Goal: Information Seeking & Learning: Learn about a topic

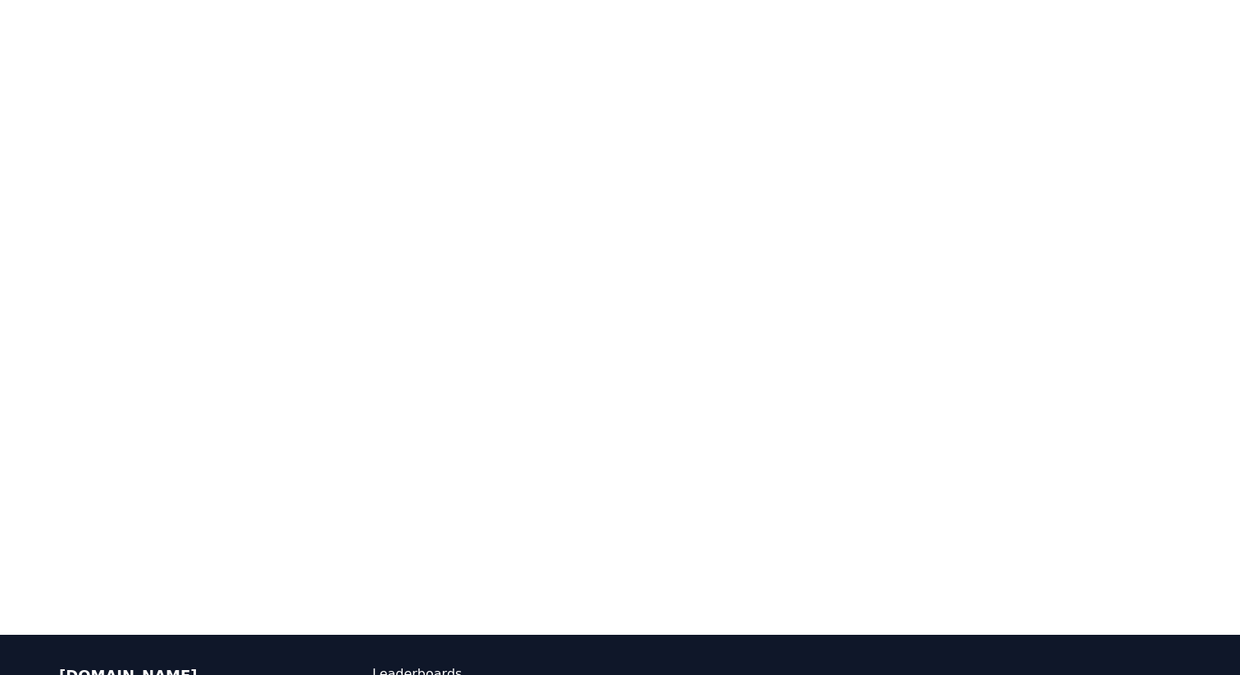
scroll to position [309, 0]
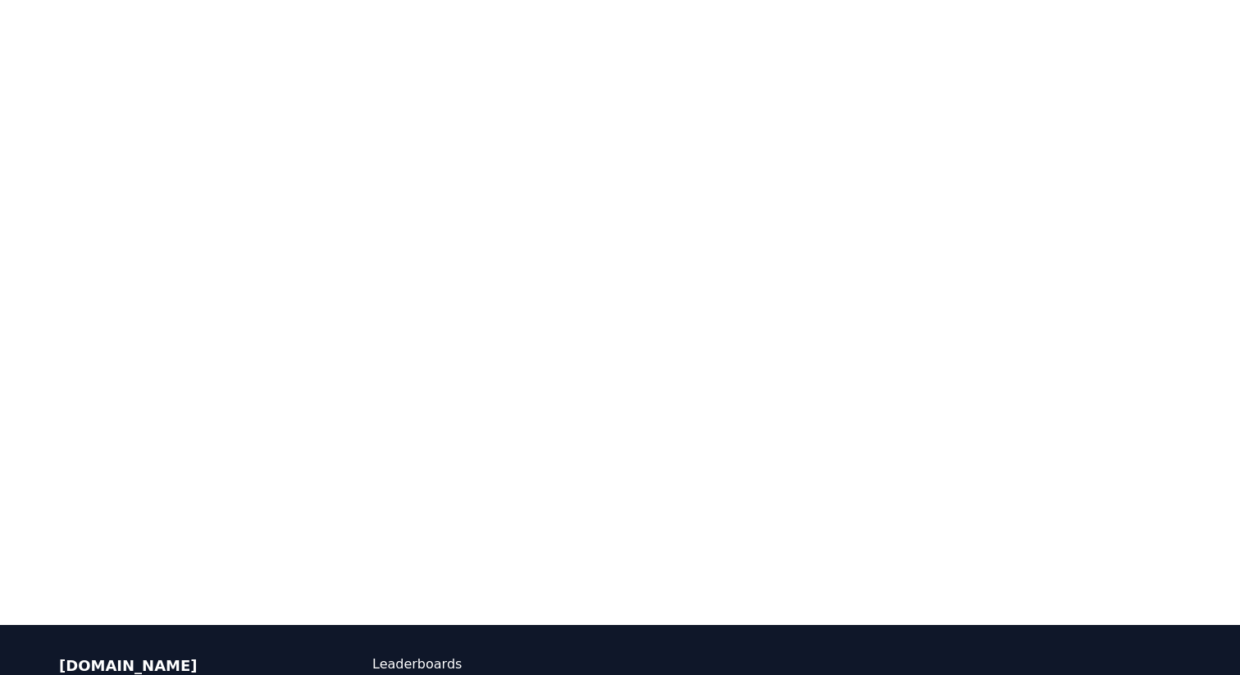
drag, startPoint x: 1191, startPoint y: 203, endPoint x: 1240, endPoint y: 281, distance: 91.0
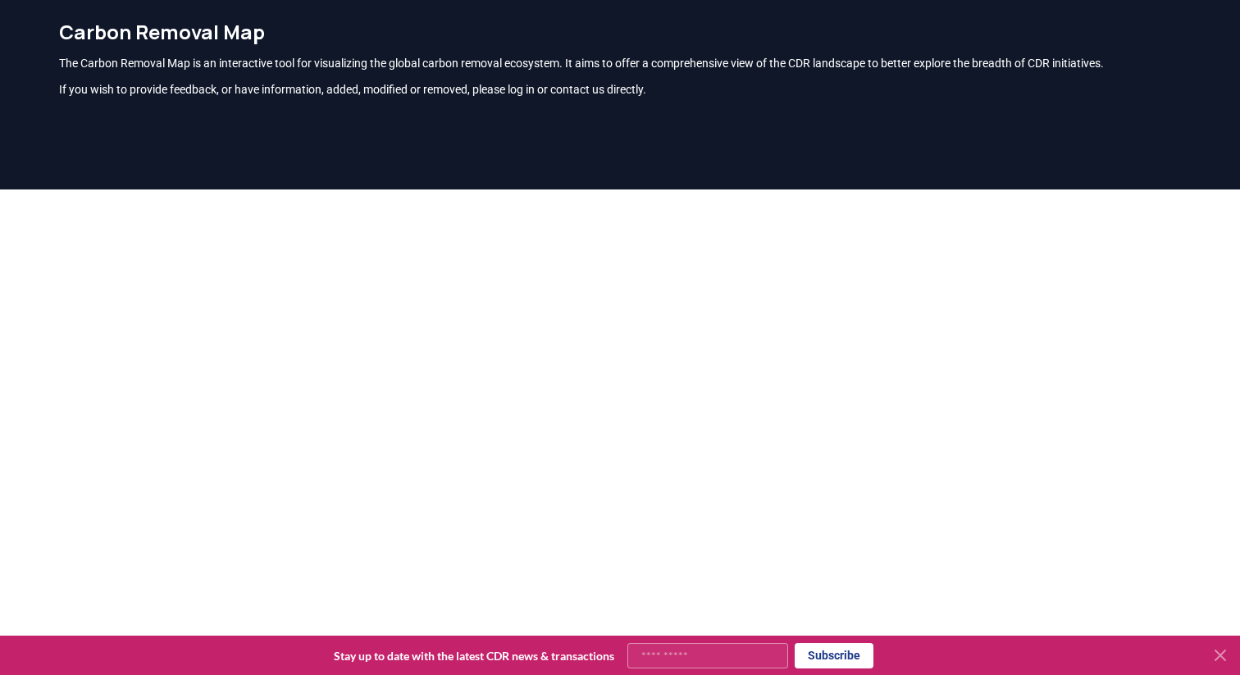
scroll to position [47, 0]
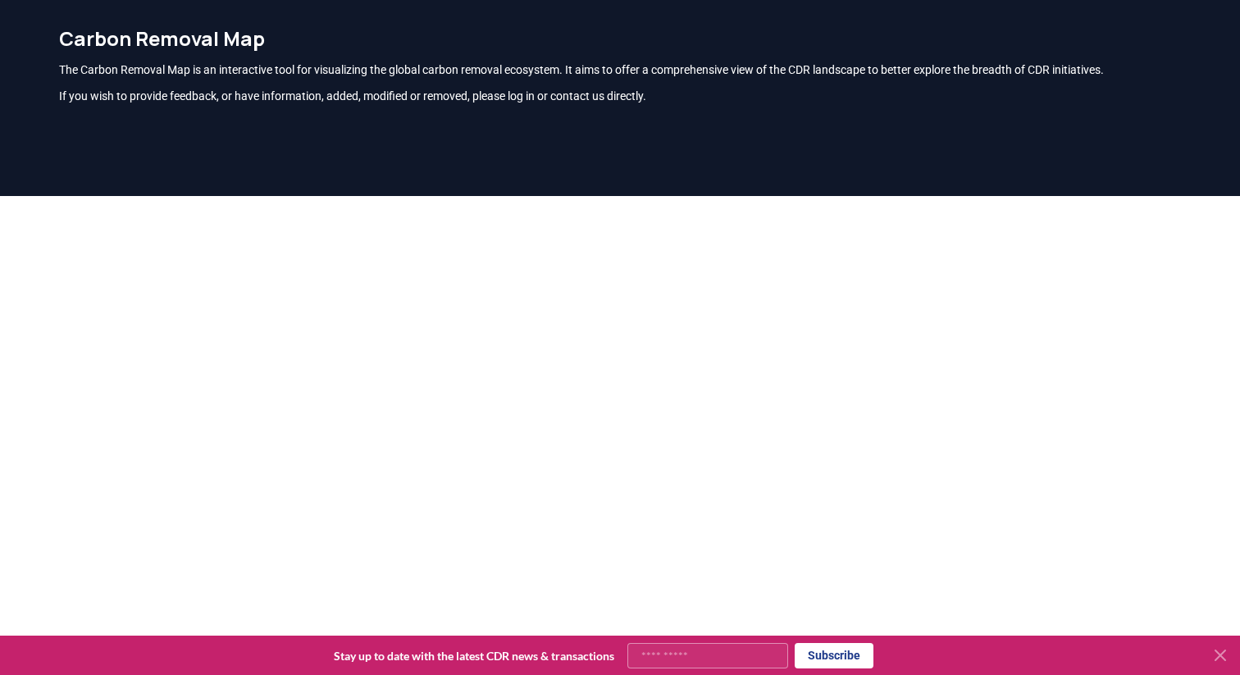
click at [332, 86] on div "The Carbon Removal Map is an interactive tool for visualizing the global carbon…" at bounding box center [620, 83] width 1122 height 43
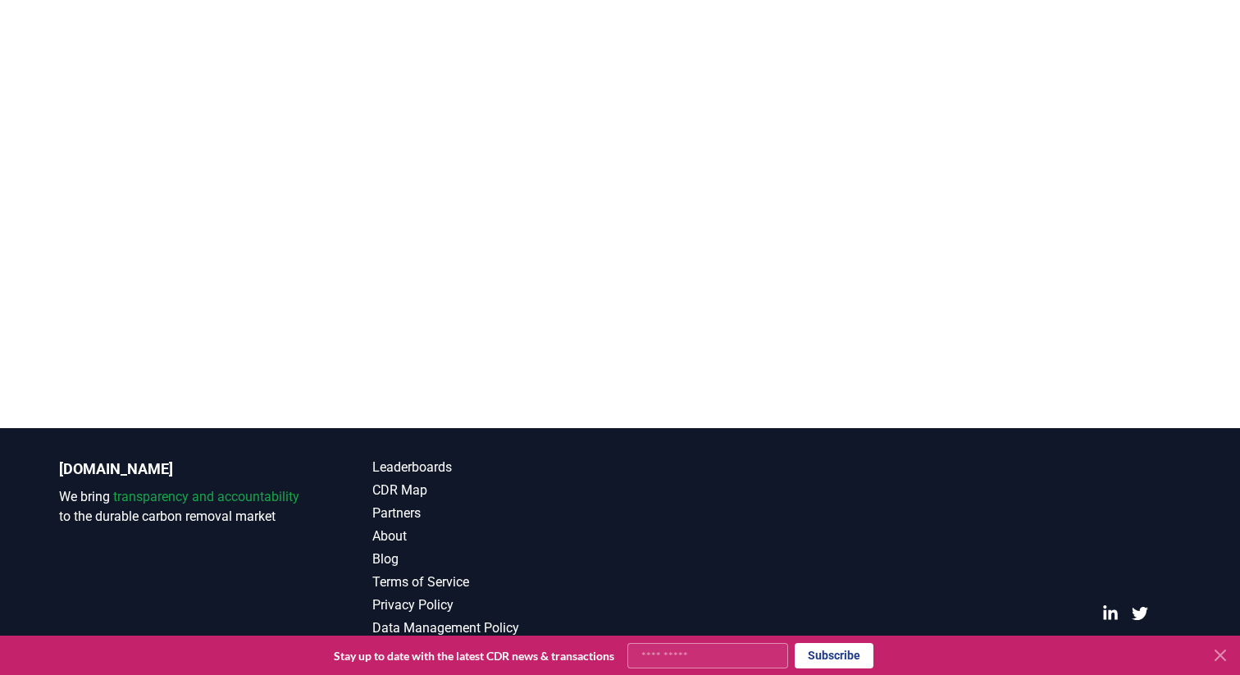
scroll to position [505, 0]
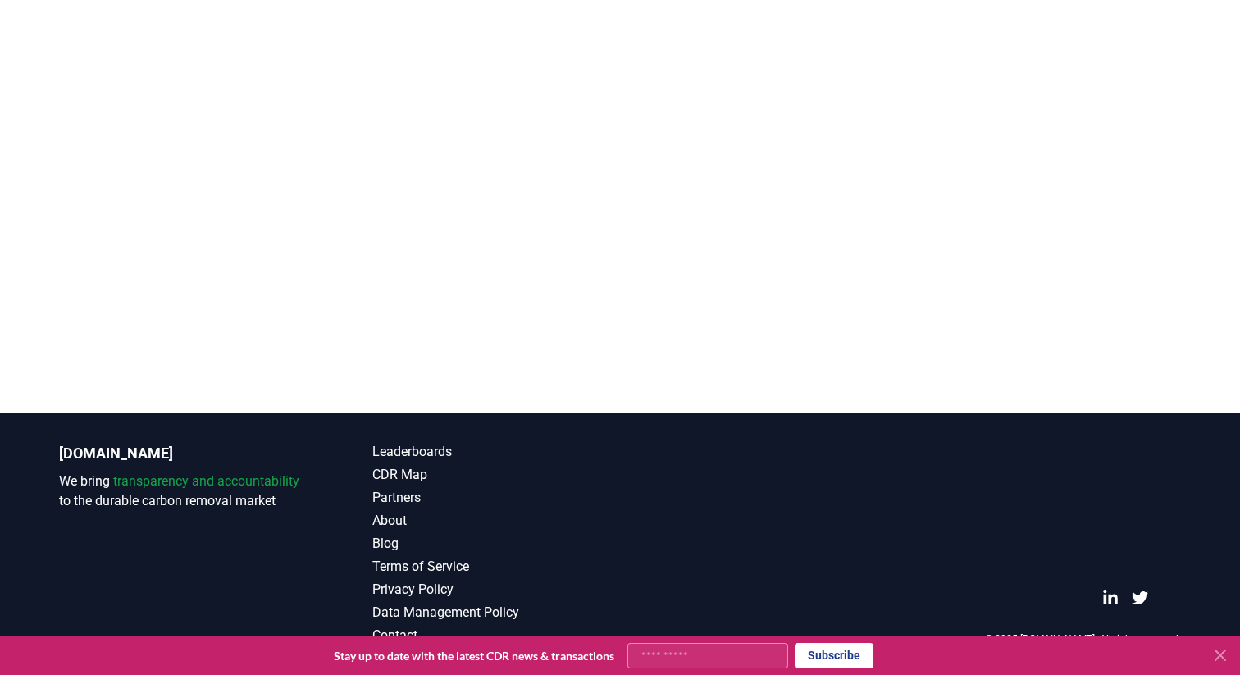
drag, startPoint x: 1212, startPoint y: 177, endPoint x: 1221, endPoint y: 291, distance: 114.4
click at [1221, 291] on div at bounding box center [620, 74] width 1240 height 675
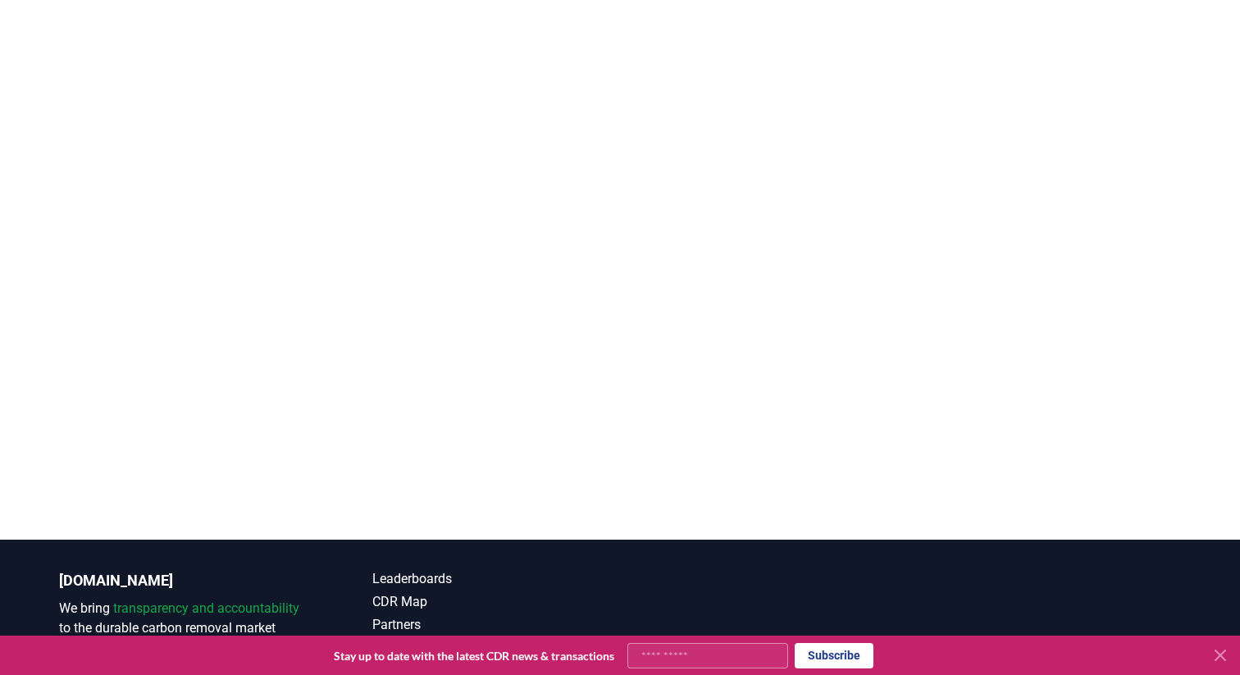
scroll to position [383, 0]
